Goal: Answer question/provide support

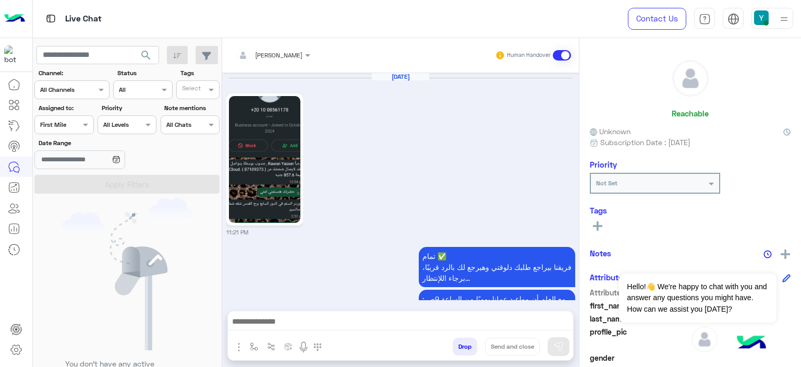
scroll to position [2730, 0]
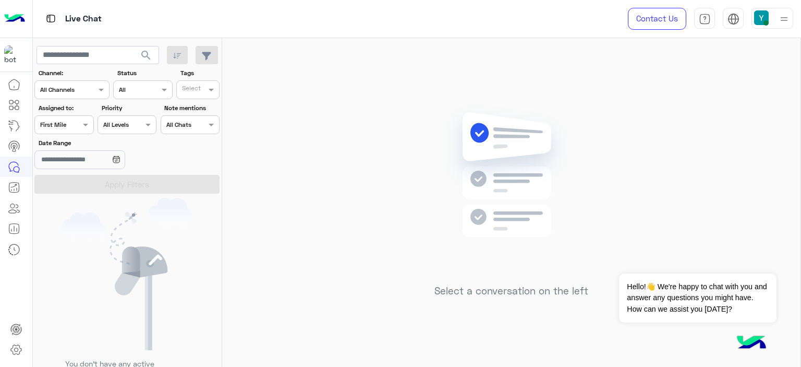
click at [72, 123] on div at bounding box center [64, 123] width 58 height 10
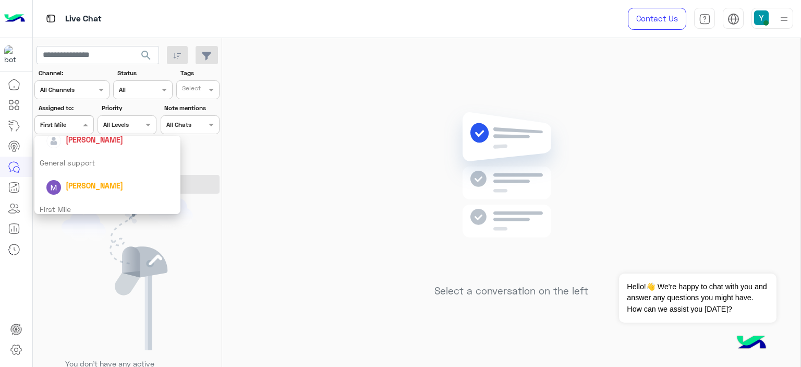
scroll to position [177, 0]
click at [80, 163] on div "General support" at bounding box center [107, 159] width 146 height 19
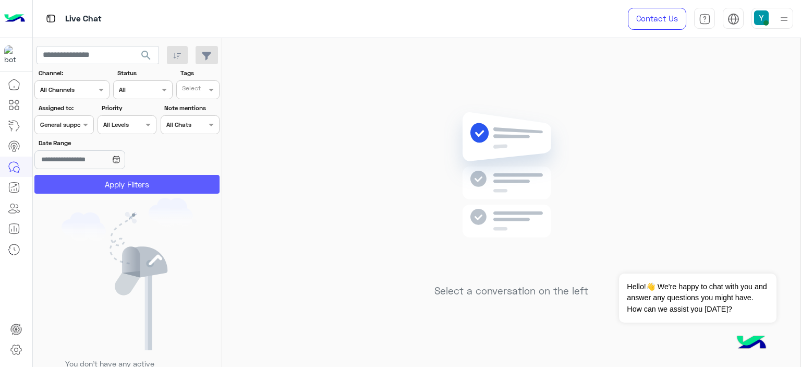
click at [109, 183] on button "Apply Filters" at bounding box center [126, 184] width 185 height 19
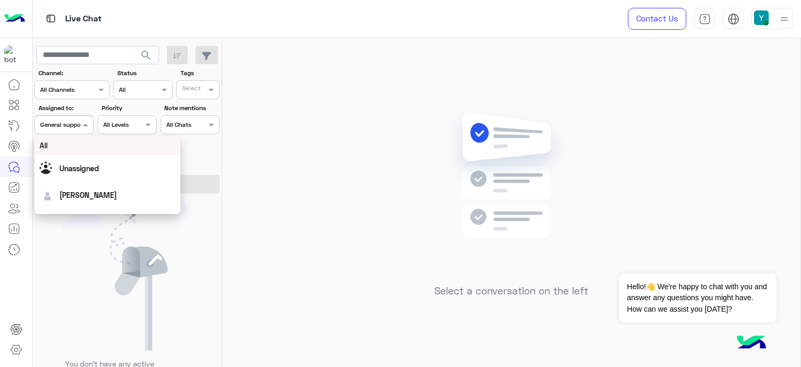
click at [76, 124] on div at bounding box center [64, 123] width 58 height 10
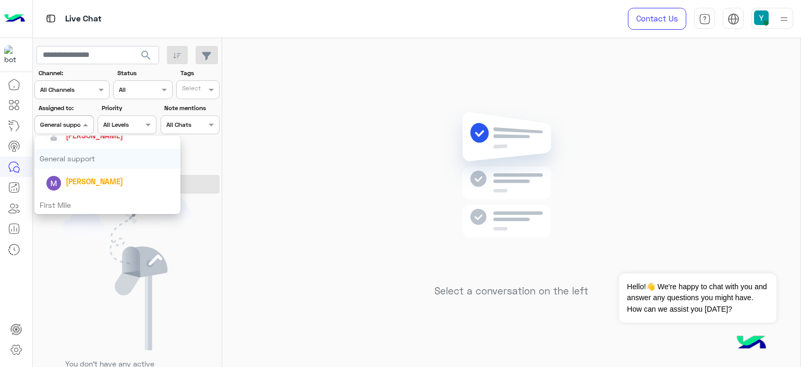
scroll to position [199, 0]
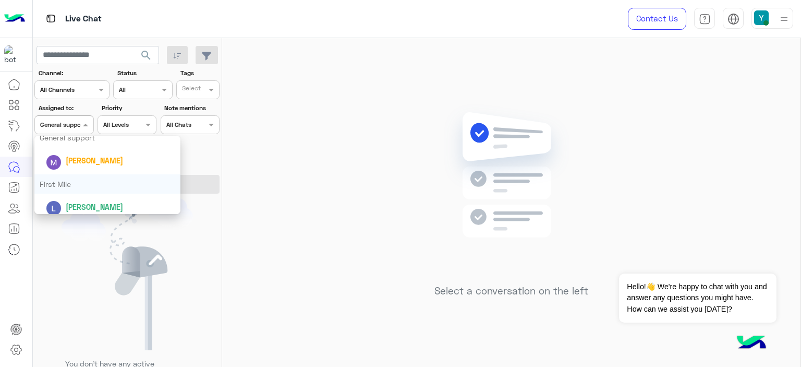
click at [59, 179] on div "First Mile" at bounding box center [107, 183] width 146 height 19
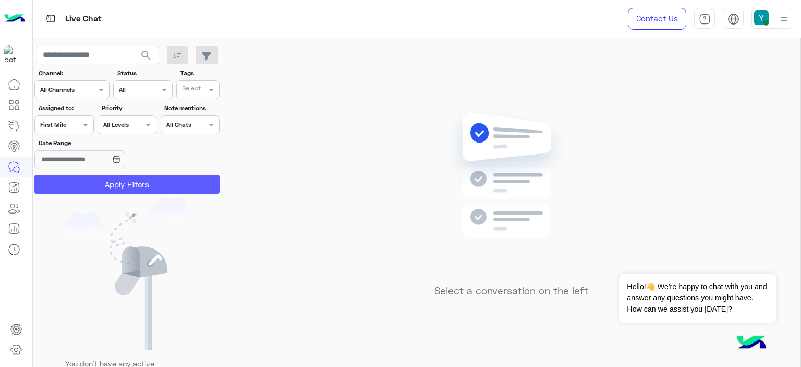
click at [86, 185] on button "Apply Filters" at bounding box center [126, 184] width 185 height 19
